Goal: Task Accomplishment & Management: Use online tool/utility

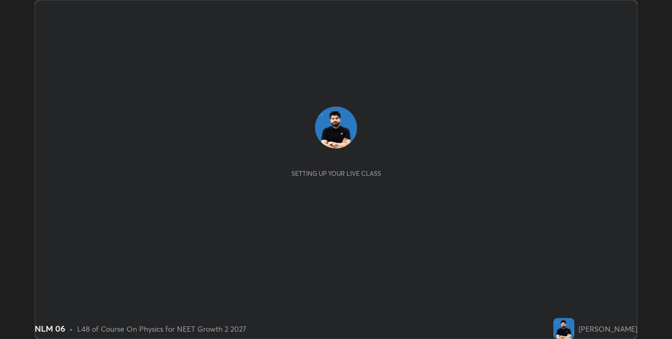
scroll to position [339, 671]
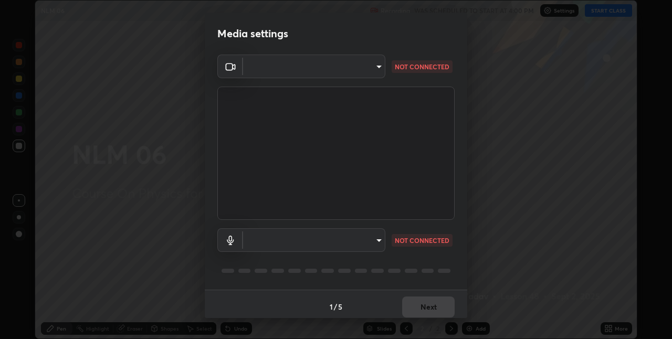
type input "280048489f4aceaa7dd929c42ae46e7d7a1038740bc9fc22ad0932e52b0860f8"
type input "9a35c5c25a6babe24da8f4d10541f36b9700ea2ee64c40e6af499a578b7a6969"
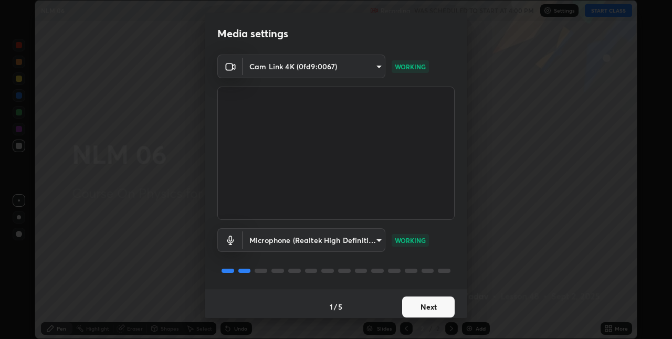
click at [408, 309] on button "Next" at bounding box center [428, 307] width 52 height 21
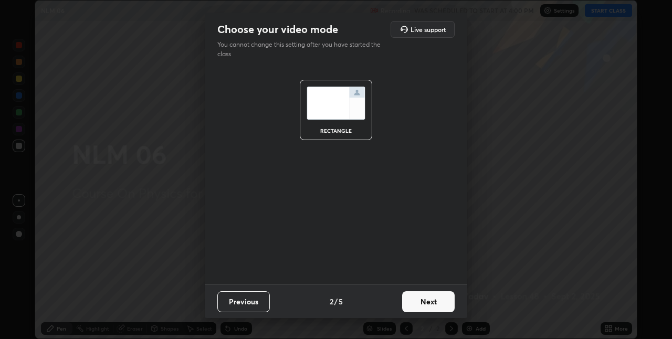
click at [409, 309] on button "Next" at bounding box center [428, 301] width 52 height 21
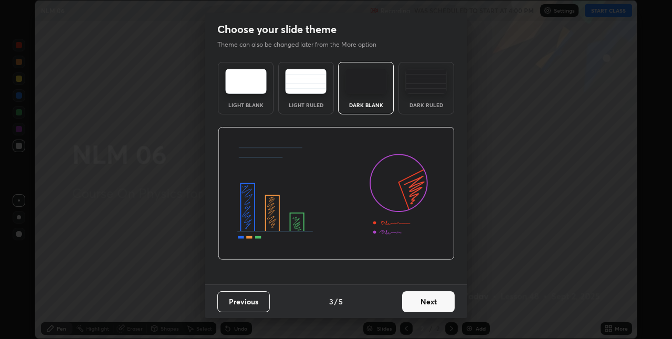
click at [417, 302] on button "Next" at bounding box center [428, 301] width 52 height 21
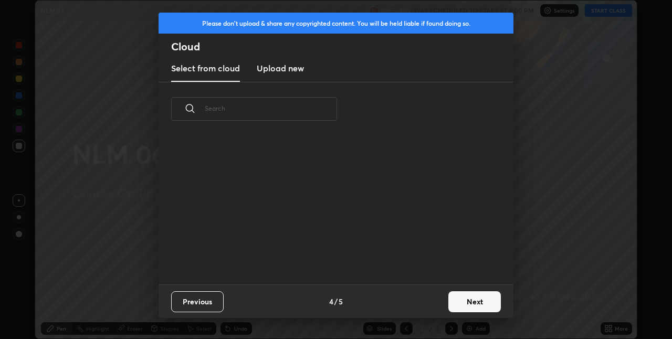
click at [420, 300] on div "Previous 4 / 5 Next" at bounding box center [336, 301] width 355 height 34
click at [455, 295] on button "Next" at bounding box center [474, 301] width 52 height 21
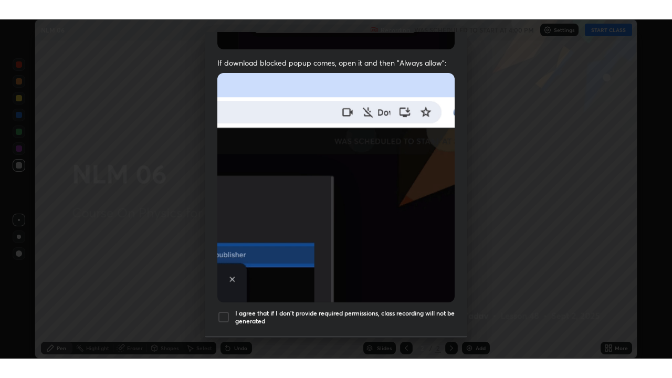
scroll to position [219, 0]
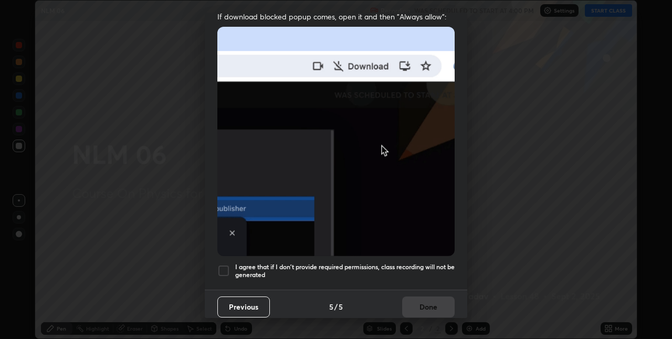
click at [221, 267] on div at bounding box center [223, 271] width 13 height 13
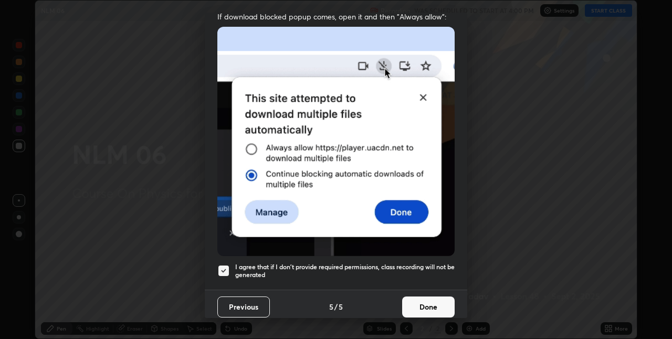
click at [425, 301] on button "Done" at bounding box center [428, 307] width 52 height 21
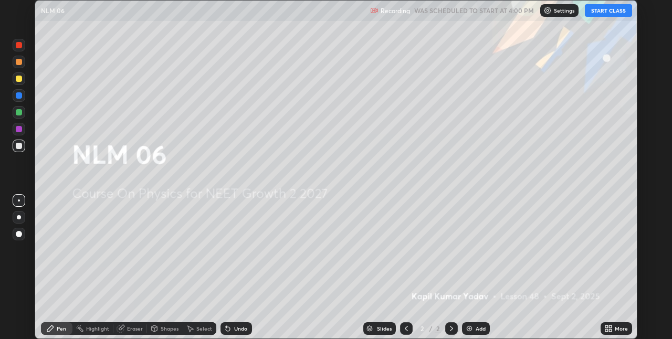
click at [592, 12] on button "START CLASS" at bounding box center [608, 10] width 47 height 13
click at [606, 329] on icon at bounding box center [608, 328] width 8 height 8
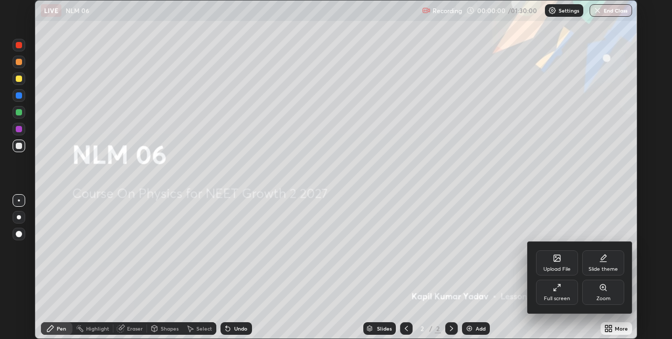
click at [553, 297] on div "Full screen" at bounding box center [557, 298] width 26 height 5
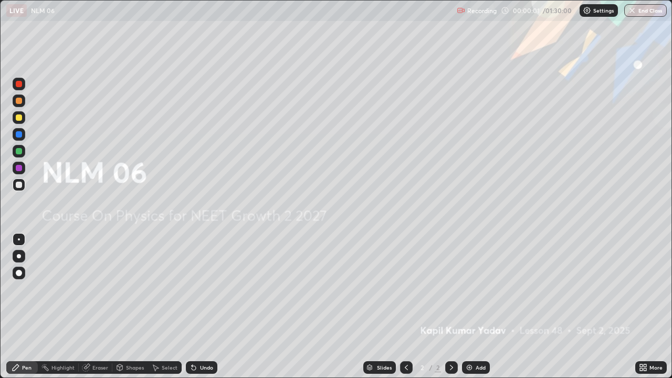
scroll to position [378, 672]
click at [466, 339] on div "Add" at bounding box center [476, 367] width 28 height 13
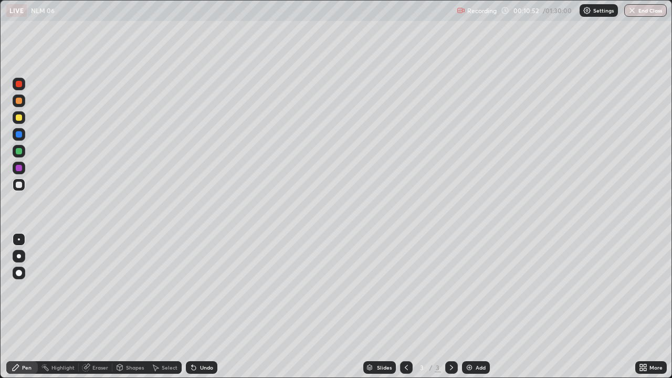
click at [470, 339] on img at bounding box center [469, 367] width 8 height 8
click at [19, 118] on div at bounding box center [19, 117] width 6 height 6
click at [469, 339] on img at bounding box center [469, 367] width 8 height 8
click at [471, 339] on img at bounding box center [469, 367] width 8 height 8
click at [476, 339] on div "Add" at bounding box center [481, 367] width 10 height 5
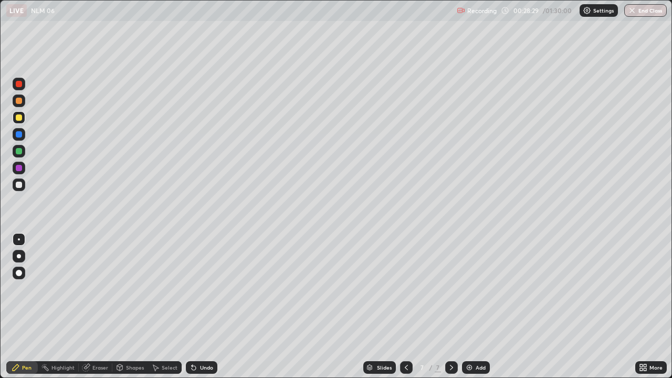
click at [476, 339] on div "Add" at bounding box center [481, 367] width 10 height 5
click at [473, 339] on div "Add" at bounding box center [476, 367] width 28 height 13
click at [200, 339] on div "Undo" at bounding box center [206, 367] width 13 height 5
click at [18, 186] on div at bounding box center [19, 185] width 6 height 6
click at [470, 339] on img at bounding box center [469, 367] width 8 height 8
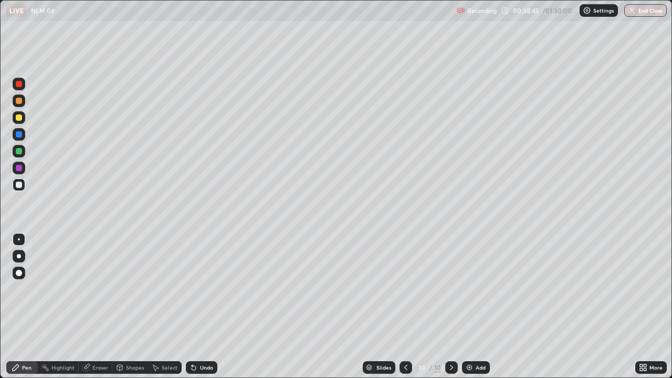
click at [19, 101] on div at bounding box center [19, 101] width 6 height 6
click at [473, 339] on div "Add" at bounding box center [476, 367] width 28 height 13
click at [17, 187] on div at bounding box center [19, 185] width 6 height 6
click at [474, 339] on div "Add" at bounding box center [476, 367] width 28 height 13
click at [20, 151] on div at bounding box center [19, 151] width 6 height 6
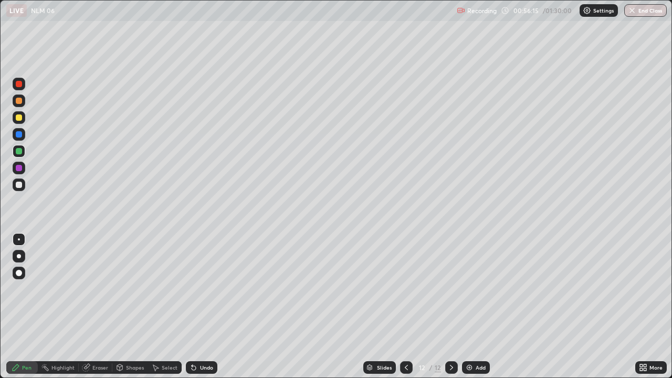
click at [467, 339] on img at bounding box center [469, 367] width 8 height 8
click at [19, 116] on div at bounding box center [19, 117] width 6 height 6
click at [473, 339] on div "Add" at bounding box center [476, 367] width 28 height 13
click at [465, 339] on img at bounding box center [469, 367] width 8 height 8
click at [470, 339] on div "Add" at bounding box center [476, 367] width 28 height 13
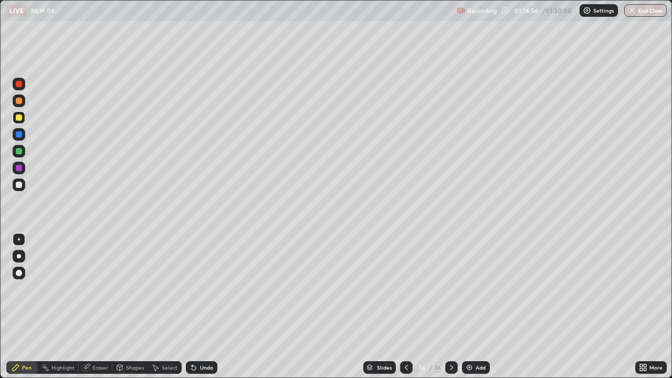
click at [476, 339] on div "Add" at bounding box center [481, 367] width 10 height 5
click at [626, 12] on button "End Class" at bounding box center [645, 10] width 43 height 13
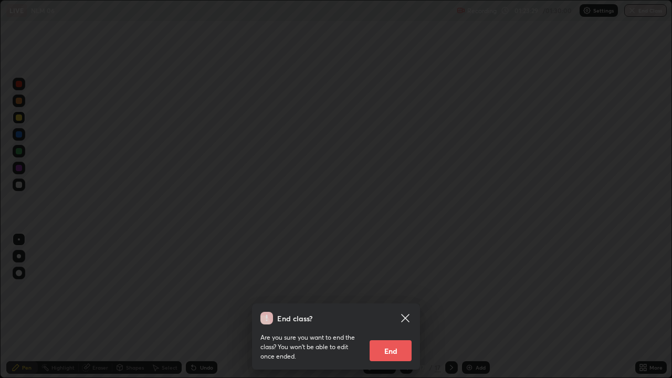
click at [388, 339] on button "End" at bounding box center [390, 350] width 42 height 21
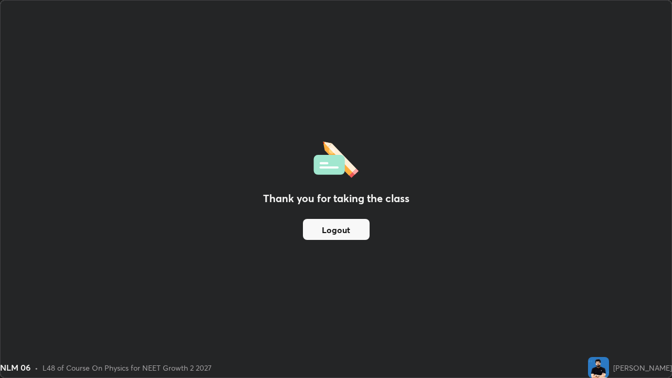
click at [341, 230] on button "Logout" at bounding box center [336, 229] width 67 height 21
click at [341, 229] on button "Logout" at bounding box center [336, 229] width 67 height 21
click at [341, 227] on button "Logout" at bounding box center [336, 229] width 67 height 21
